Goal: Find specific page/section: Find specific page/section

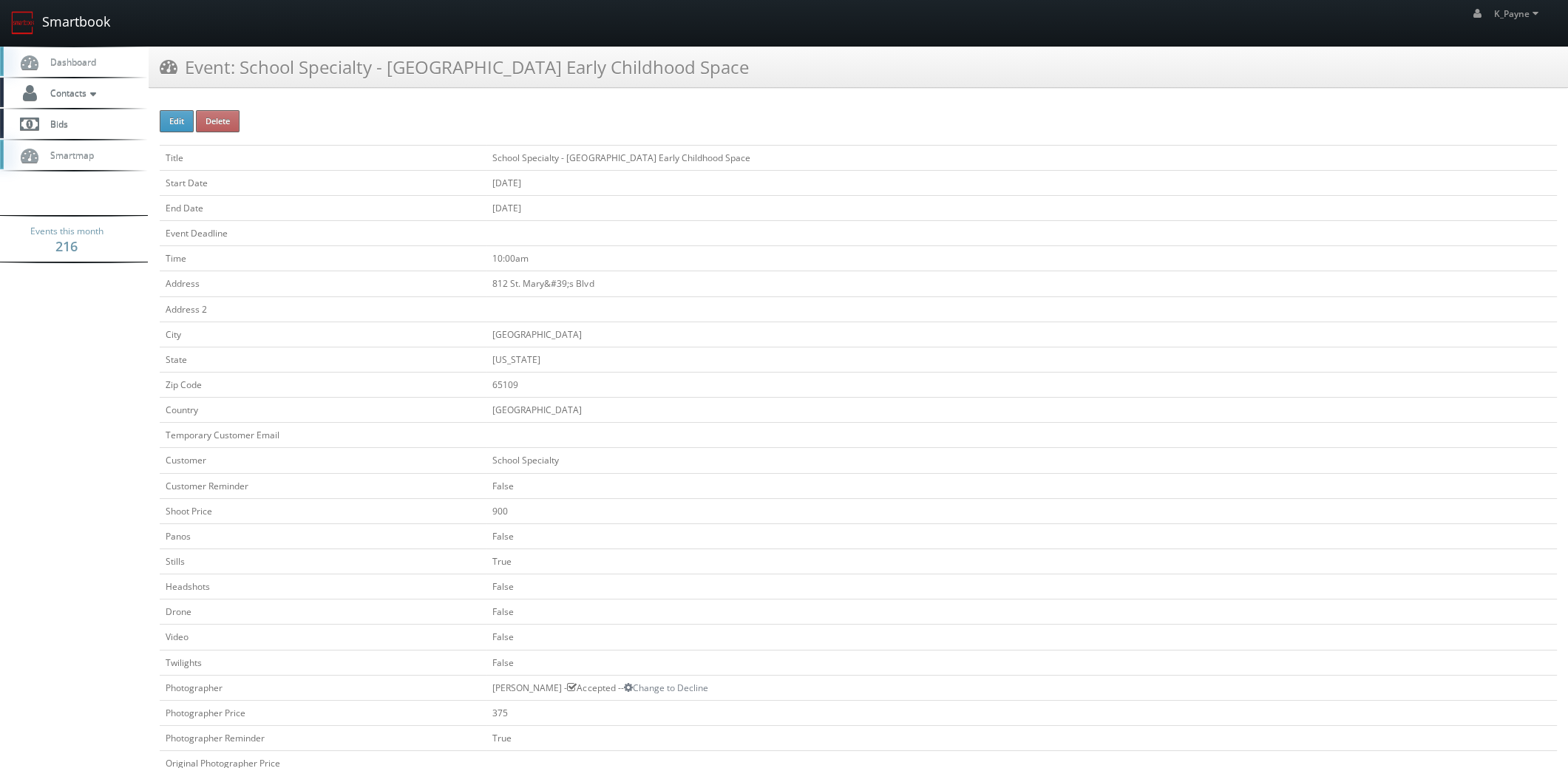
click at [40, 21] on link "Smartbook" at bounding box center [60, 22] width 121 height 46
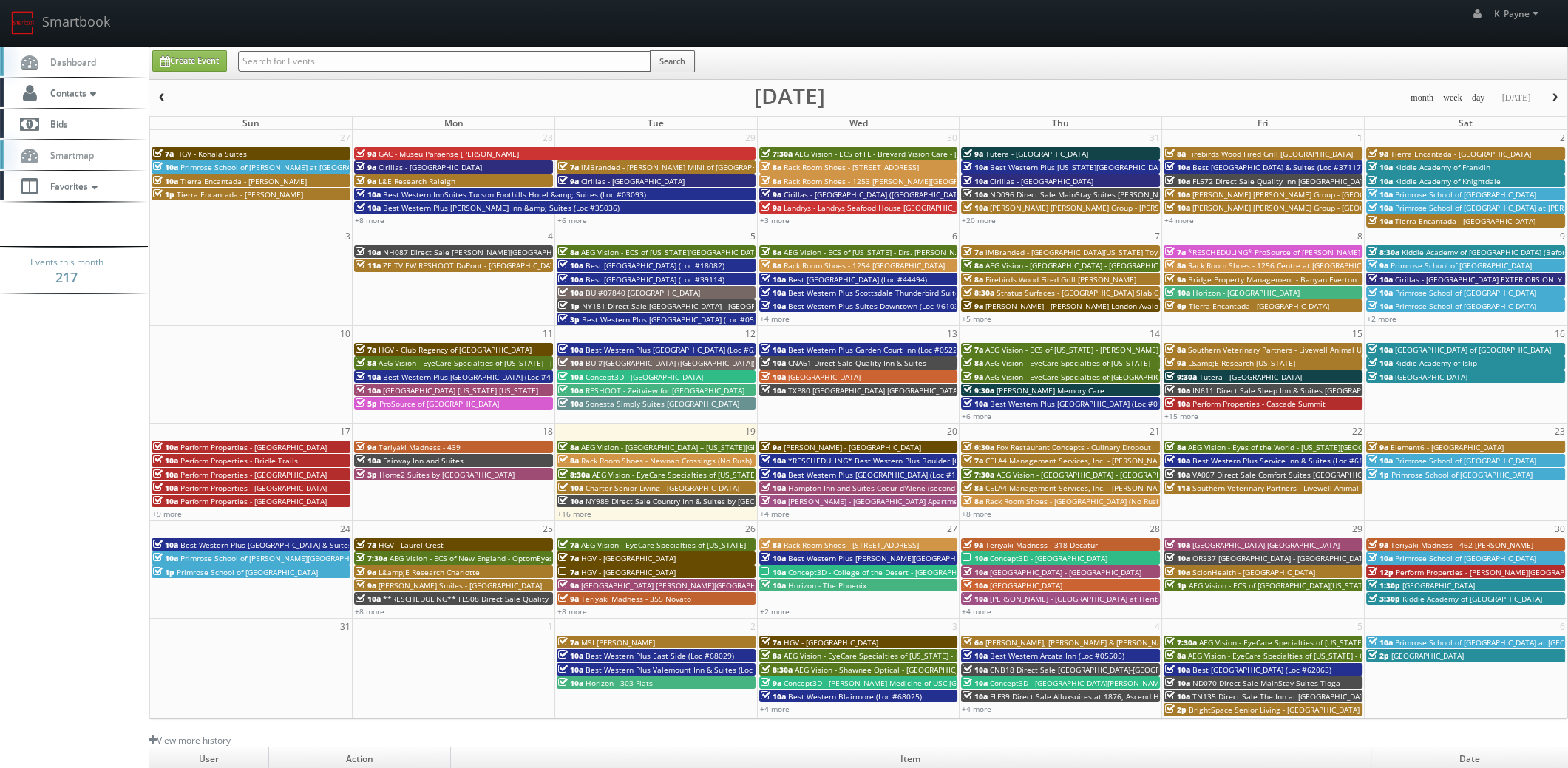
click at [295, 59] on input "text" at bounding box center [444, 61] width 413 height 21
type input "62067"
